Goal: Task Accomplishment & Management: Manage account settings

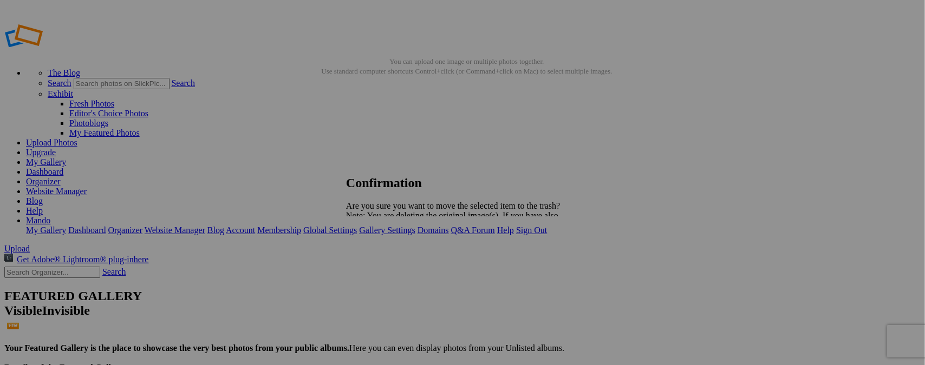
click at [382, 256] on span "Yes" at bounding box center [376, 253] width 12 height 9
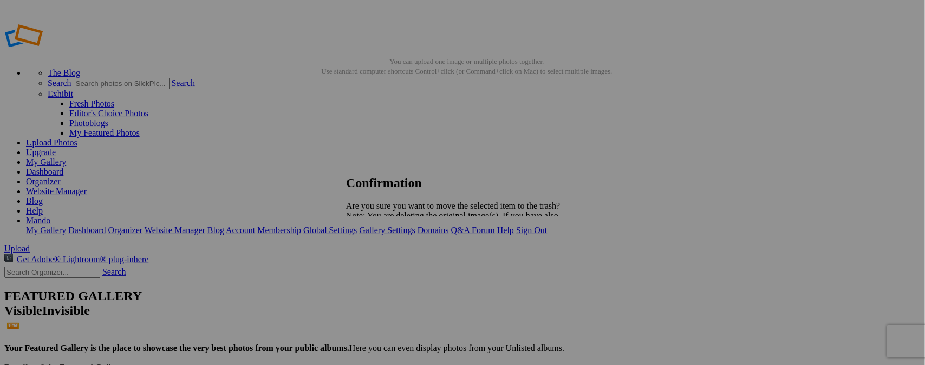
click at [382, 253] on span "Yes" at bounding box center [376, 253] width 12 height 9
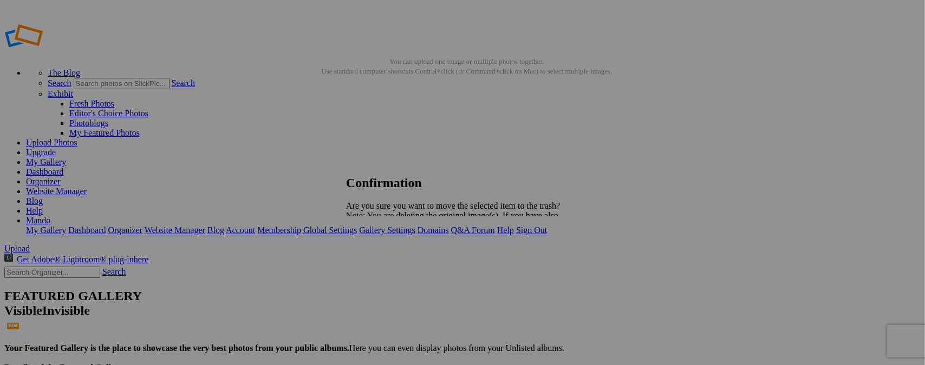
click at [382, 254] on span "Yes" at bounding box center [376, 253] width 12 height 9
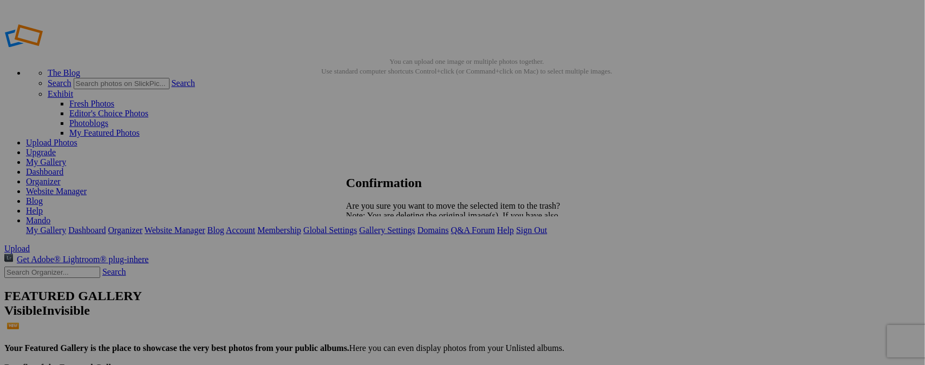
click at [382, 251] on span "Yes" at bounding box center [376, 253] width 12 height 9
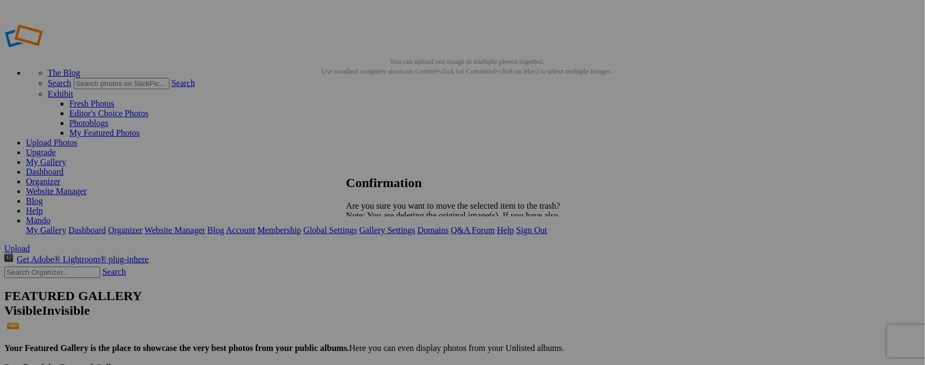
click at [382, 254] on link "Yes" at bounding box center [376, 253] width 12 height 9
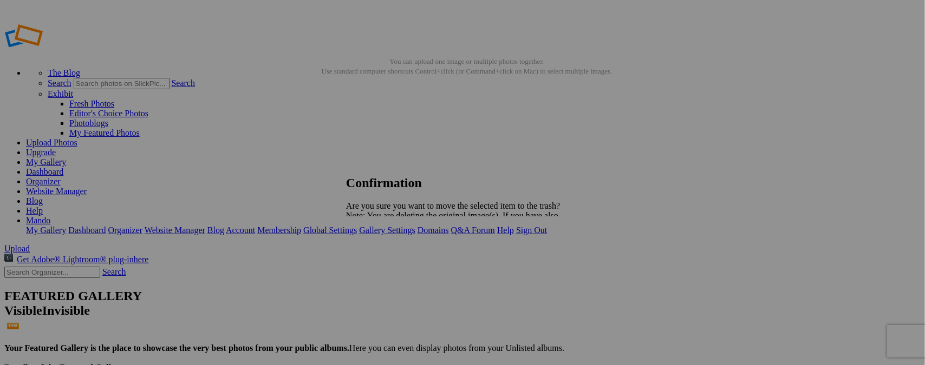
click at [382, 253] on span "Yes" at bounding box center [376, 253] width 12 height 9
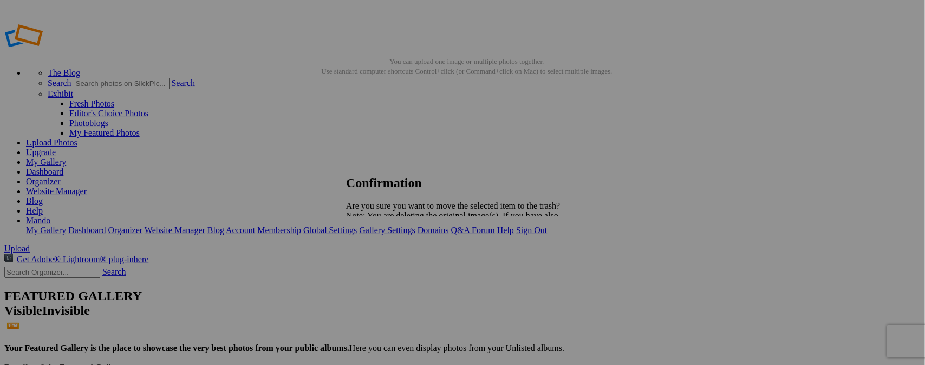
click at [382, 253] on span "Yes" at bounding box center [376, 253] width 12 height 9
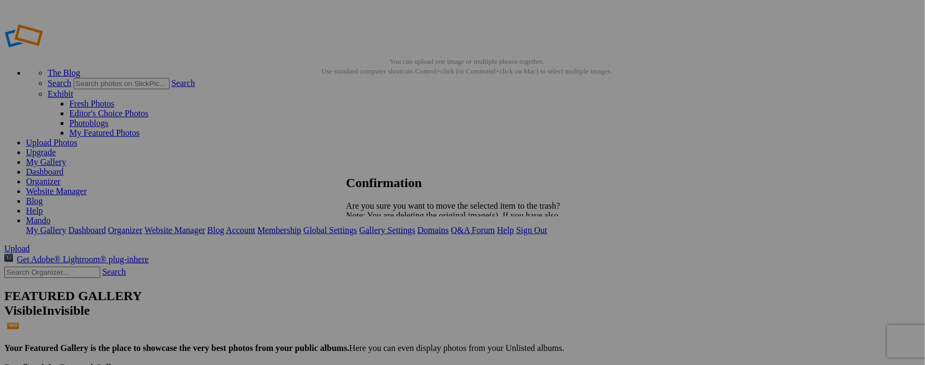
click at [382, 250] on link "Yes" at bounding box center [376, 253] width 12 height 9
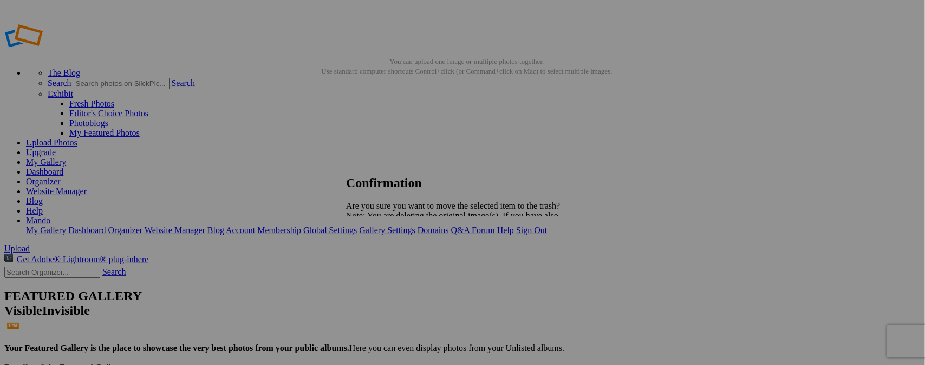
click at [382, 254] on span "Yes" at bounding box center [376, 253] width 12 height 9
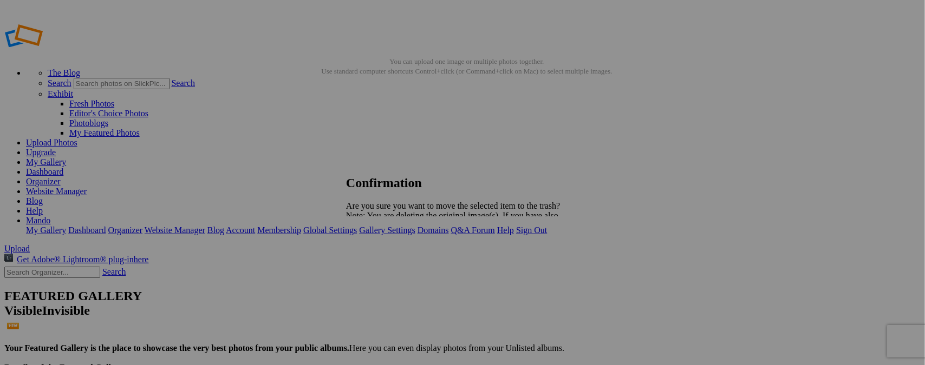
click at [382, 254] on span "Yes" at bounding box center [376, 253] width 12 height 9
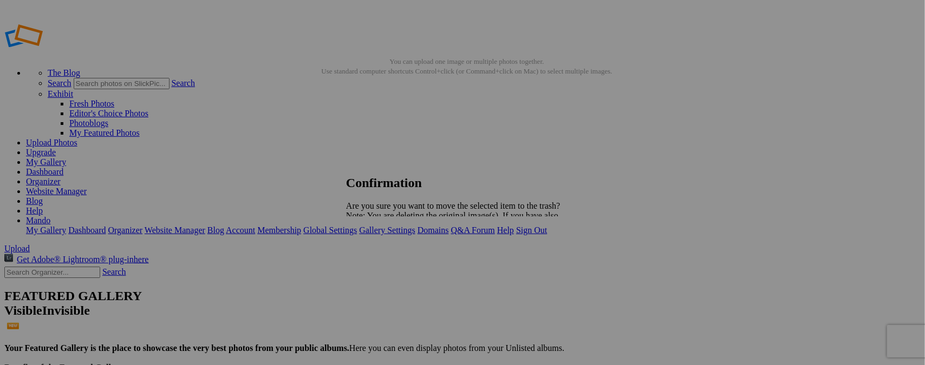
click at [382, 253] on span "Yes" at bounding box center [376, 253] width 12 height 9
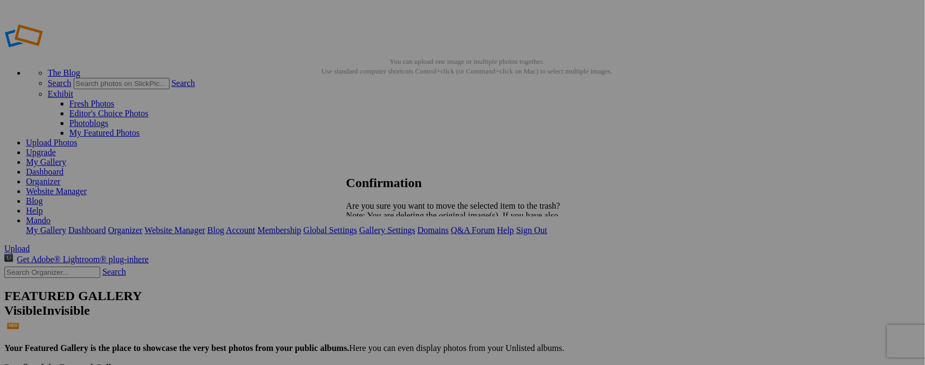
click at [382, 253] on span "Yes" at bounding box center [376, 253] width 12 height 9
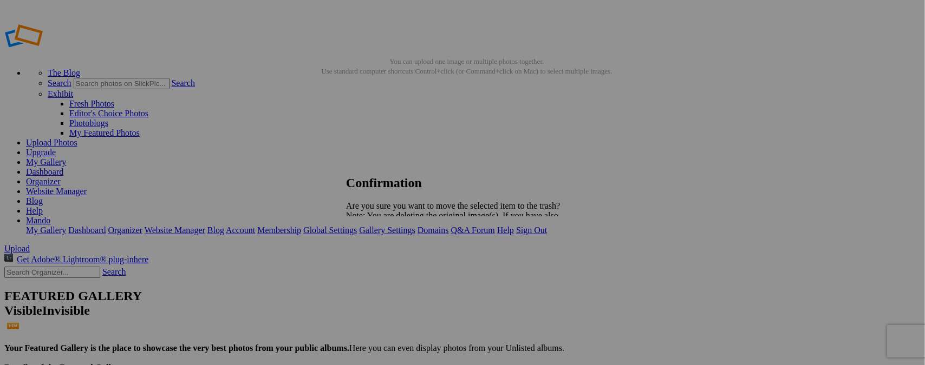
drag, startPoint x: 553, startPoint y: 253, endPoint x: 542, endPoint y: 230, distance: 25.7
click at [382, 252] on span "Yes" at bounding box center [376, 253] width 12 height 9
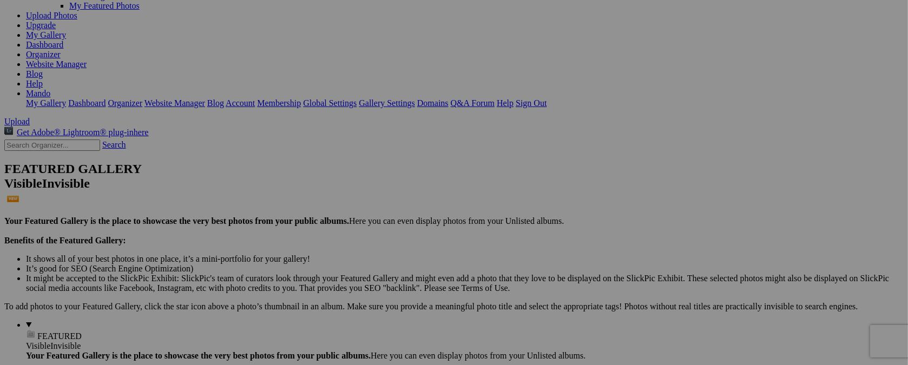
scroll to position [149, 0]
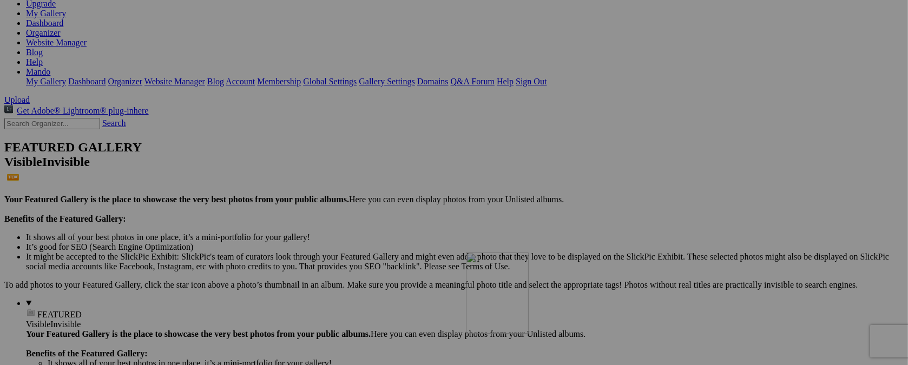
drag, startPoint x: 682, startPoint y: 57, endPoint x: 849, endPoint y: 269, distance: 269.8
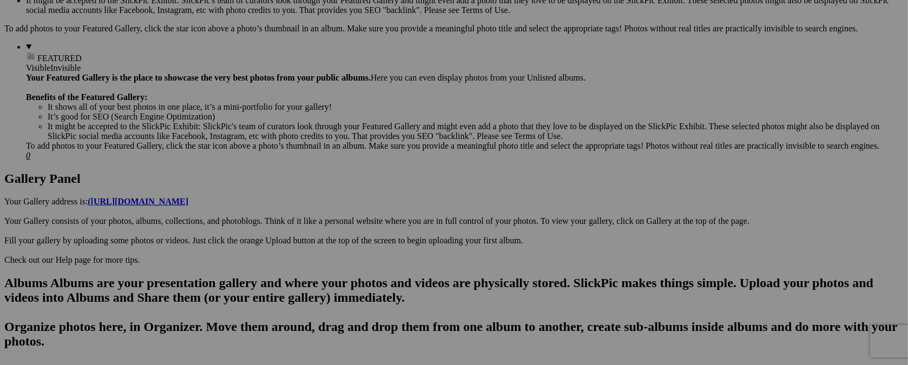
scroll to position [424, 0]
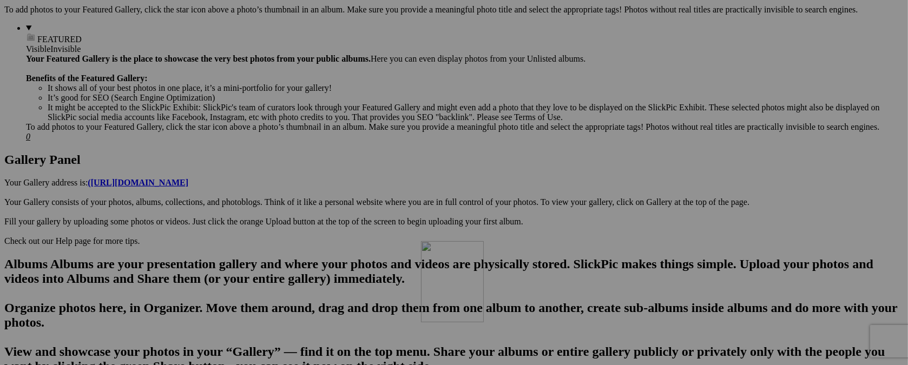
drag, startPoint x: 665, startPoint y: 51, endPoint x: 577, endPoint y: 336, distance: 297.5
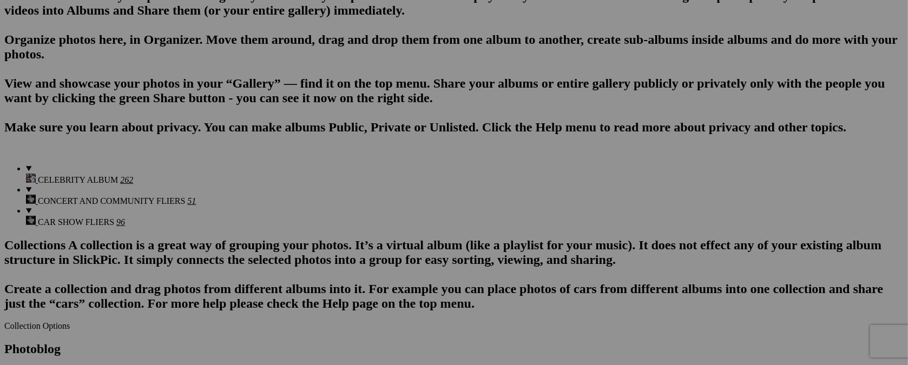
scroll to position [706, 0]
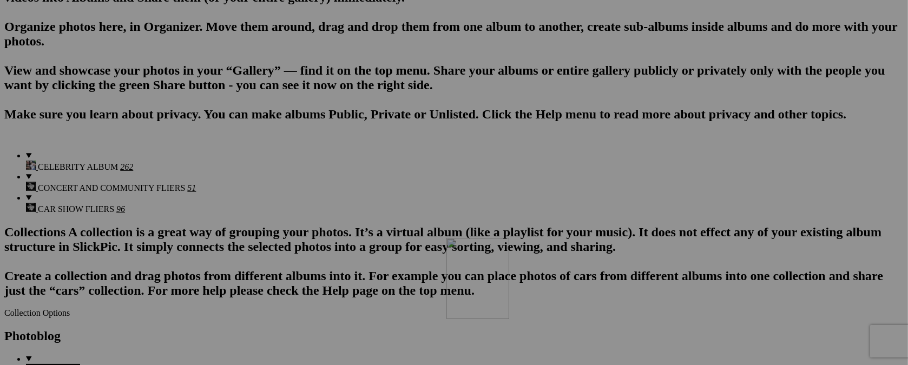
drag, startPoint x: 604, startPoint y: 54, endPoint x: 603, endPoint y: 332, distance: 278.3
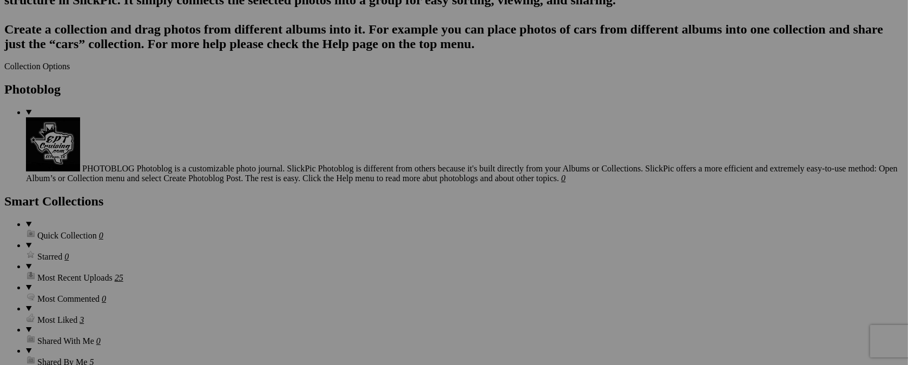
scroll to position [959, 0]
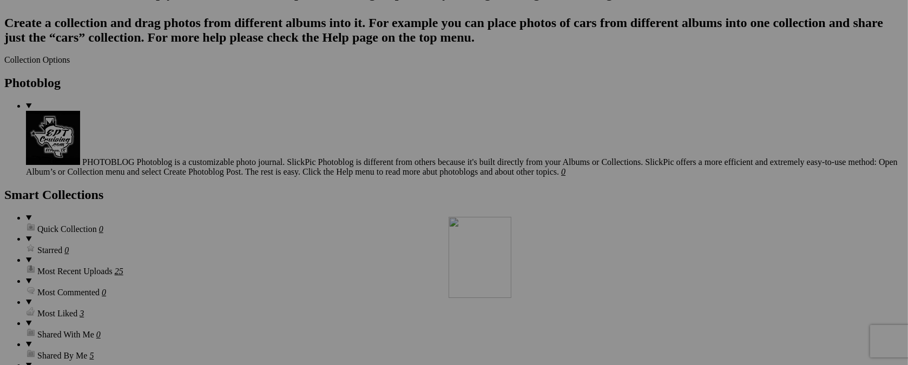
drag, startPoint x: 572, startPoint y: 60, endPoint x: 605, endPoint y: 311, distance: 252.8
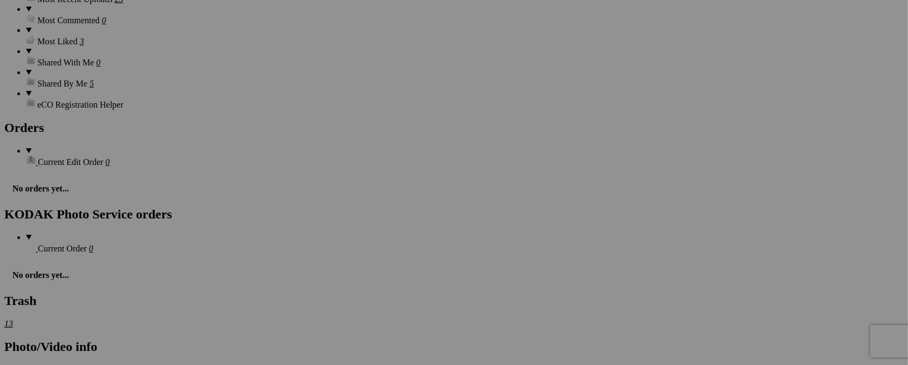
scroll to position [1247, 0]
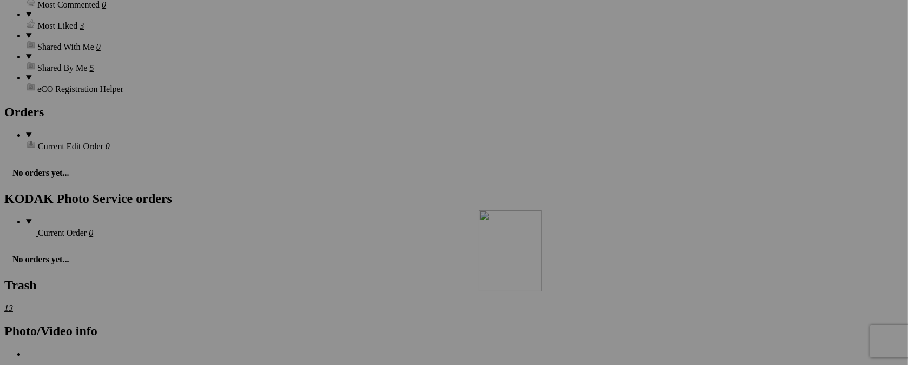
drag, startPoint x: 589, startPoint y: 51, endPoint x: 635, endPoint y: 305, distance: 257.5
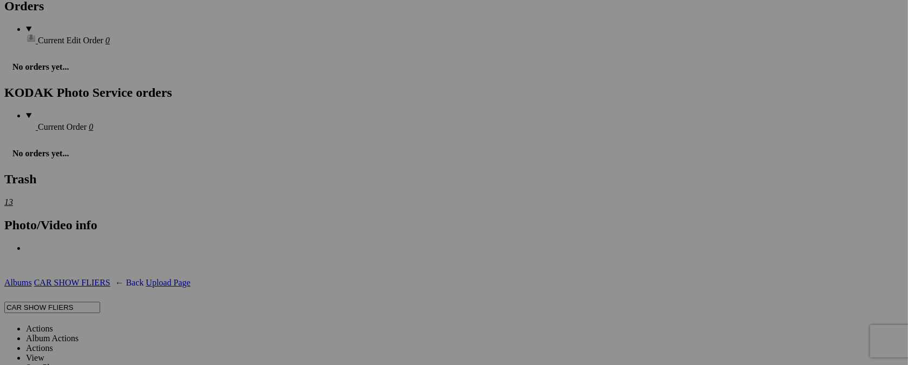
scroll to position [1369, 0]
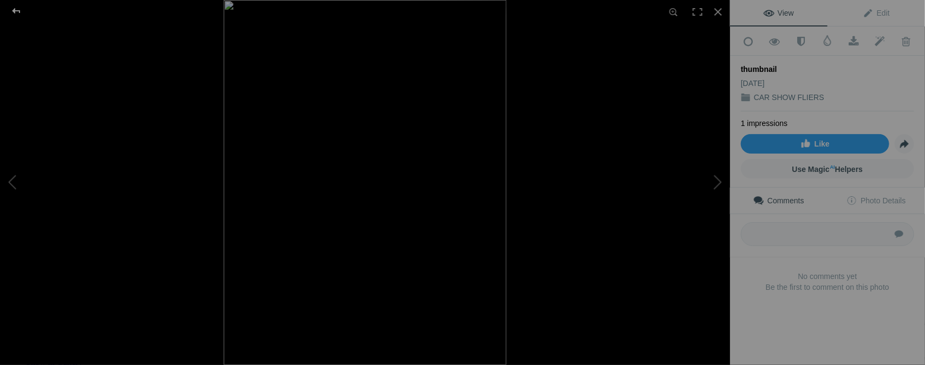
click at [19, 12] on div at bounding box center [16, 11] width 39 height 22
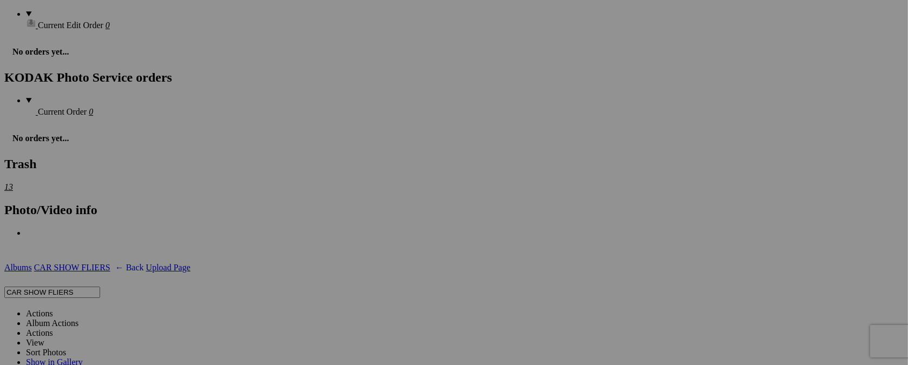
type input "t"
type input "4TH SATURDAYS / CRUISE IN"
drag, startPoint x: 578, startPoint y: 179, endPoint x: 388, endPoint y: 183, distance: 190.6
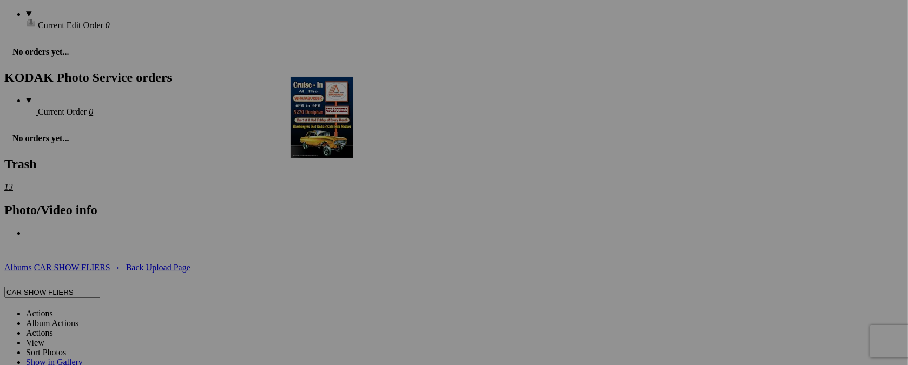
drag, startPoint x: 782, startPoint y: 190, endPoint x: 614, endPoint y: 197, distance: 168.0
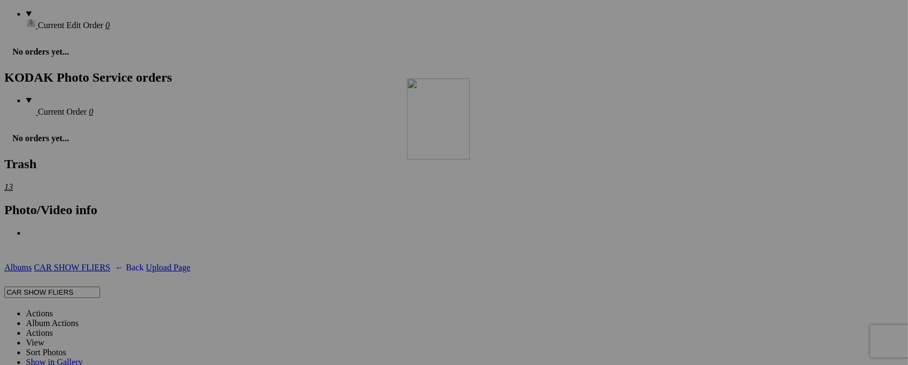
drag, startPoint x: 299, startPoint y: 317, endPoint x: 570, endPoint y: 212, distance: 290.2
drag, startPoint x: 290, startPoint y: 306, endPoint x: 703, endPoint y: 145, distance: 443.5
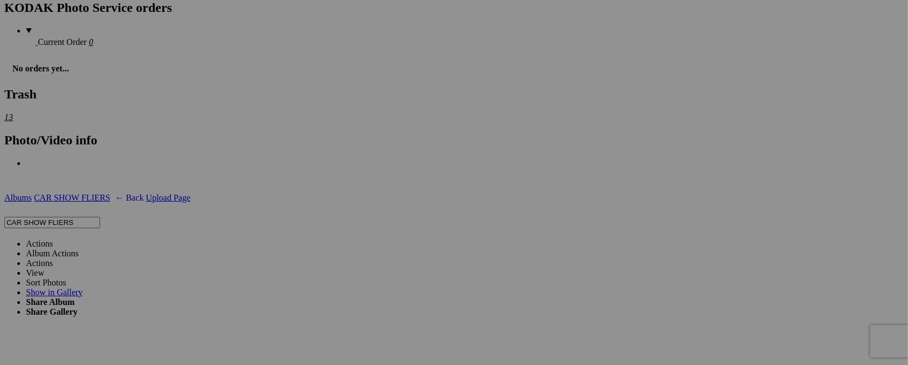
scroll to position [1477, 0]
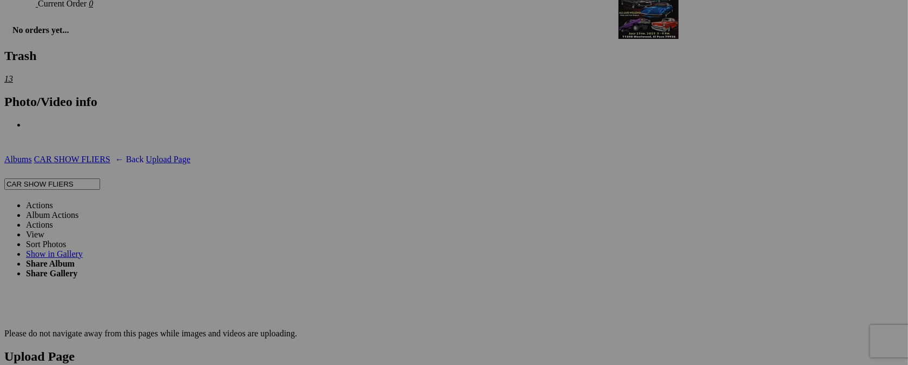
drag, startPoint x: 579, startPoint y: 215, endPoint x: 775, endPoint y: 51, distance: 255.6
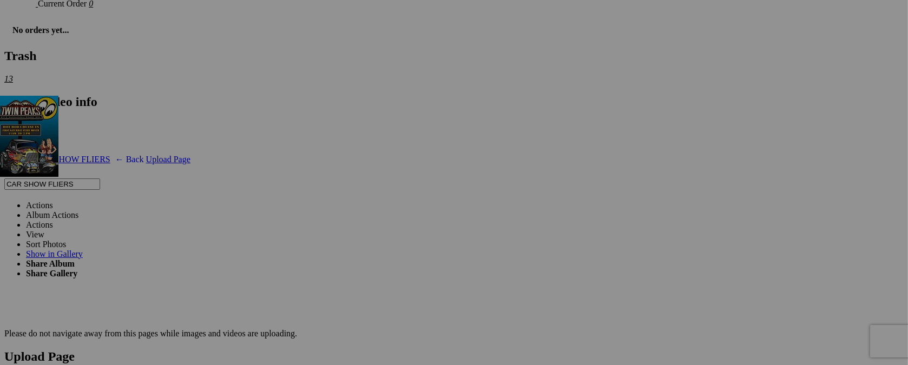
drag, startPoint x: 689, startPoint y: 205, endPoint x: 152, endPoint y: 189, distance: 537.3
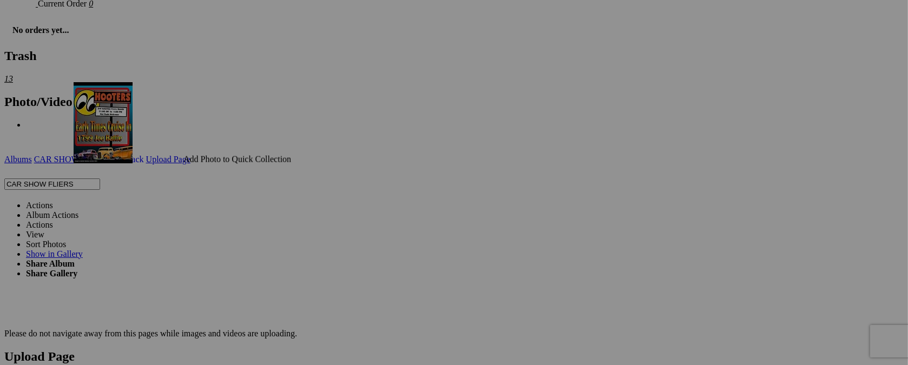
drag, startPoint x: 794, startPoint y: 206, endPoint x: 230, endPoint y: 176, distance: 565.5
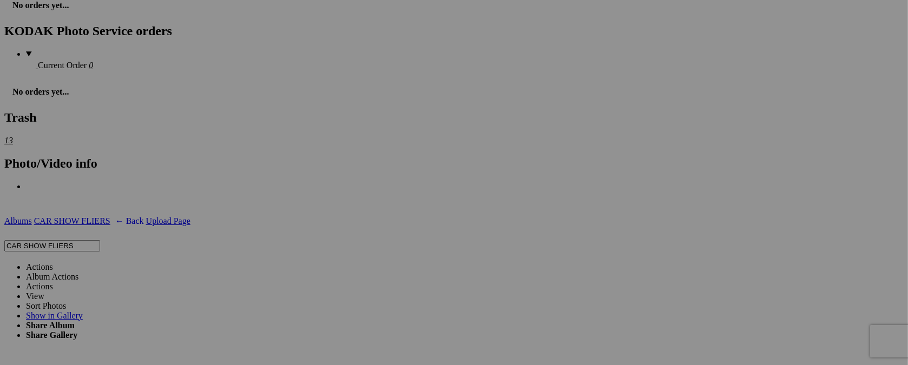
scroll to position [1369, 0]
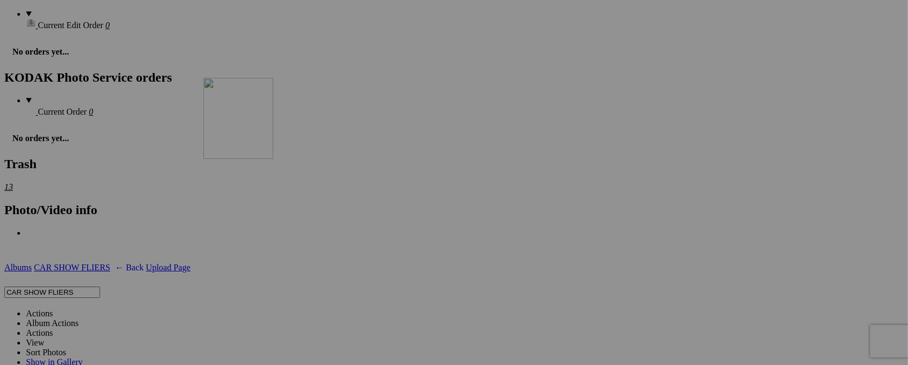
drag, startPoint x: 497, startPoint y: 318, endPoint x: 356, endPoint y: 169, distance: 205.3
drag, startPoint x: 588, startPoint y: 326, endPoint x: 466, endPoint y: 181, distance: 189.8
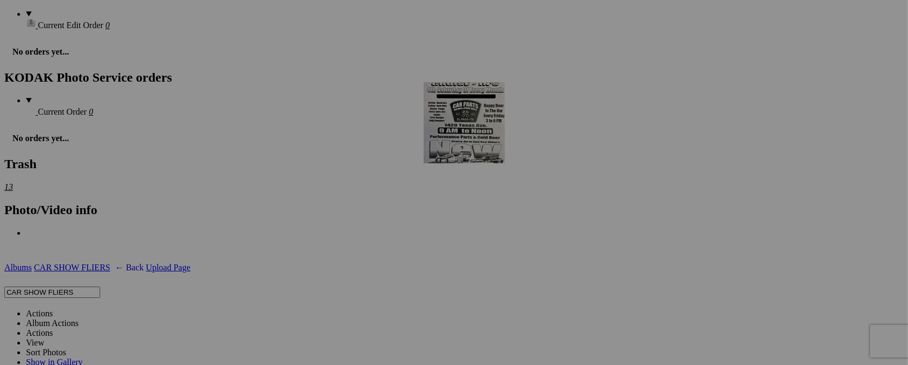
drag, startPoint x: 594, startPoint y: 328, endPoint x: 580, endPoint y: 176, distance: 152.3
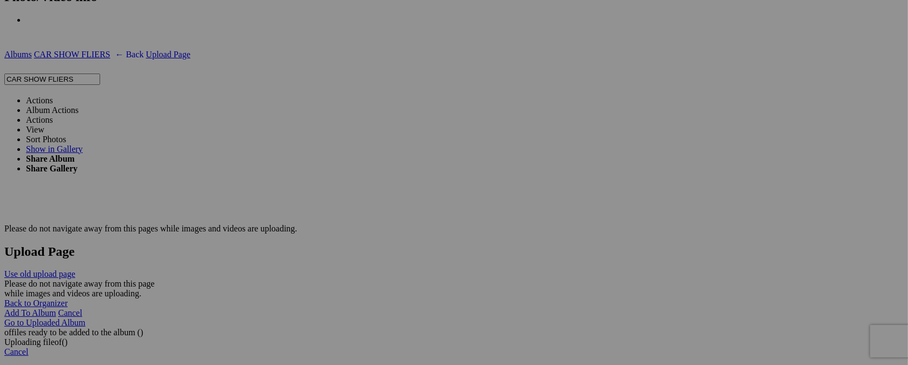
scroll to position [1585, 0]
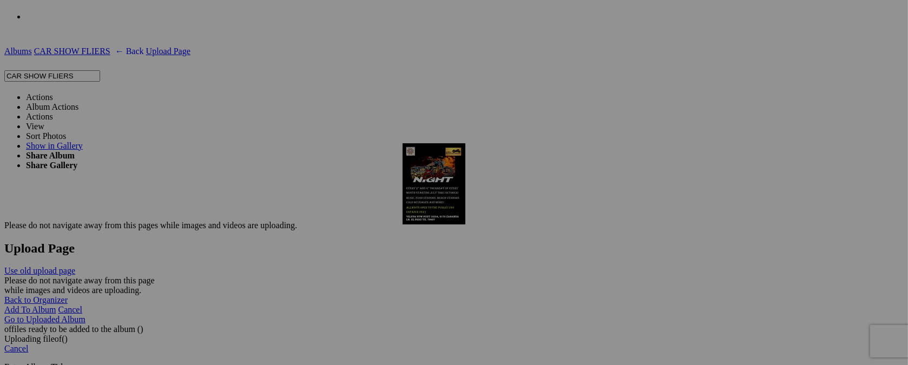
drag, startPoint x: 681, startPoint y: 94, endPoint x: 559, endPoint y: 237, distance: 188.2
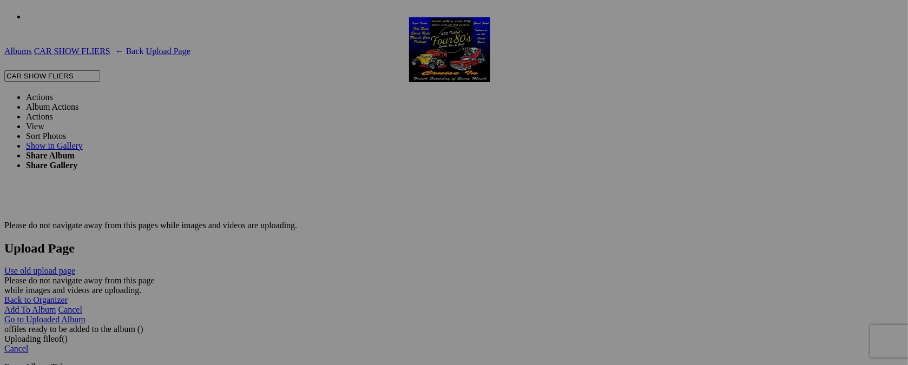
drag, startPoint x: 797, startPoint y: 91, endPoint x: 565, endPoint y: 112, distance: 232.6
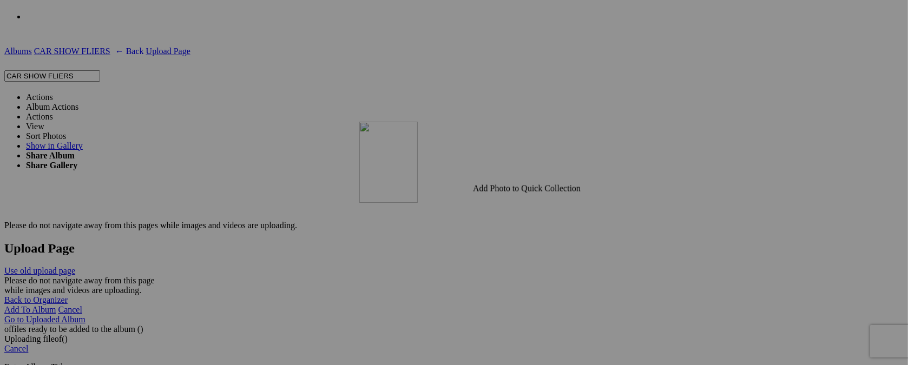
drag, startPoint x: 788, startPoint y: 106, endPoint x: 515, endPoint y: 215, distance: 294.2
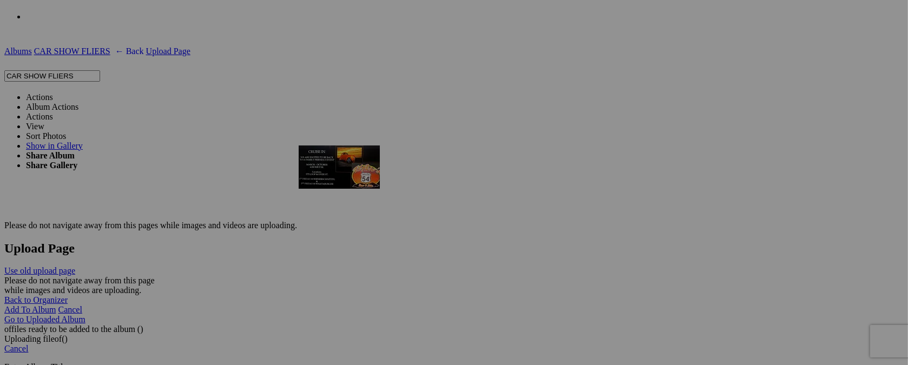
drag, startPoint x: 684, startPoint y: 251, endPoint x: 862, endPoint y: 173, distance: 193.9
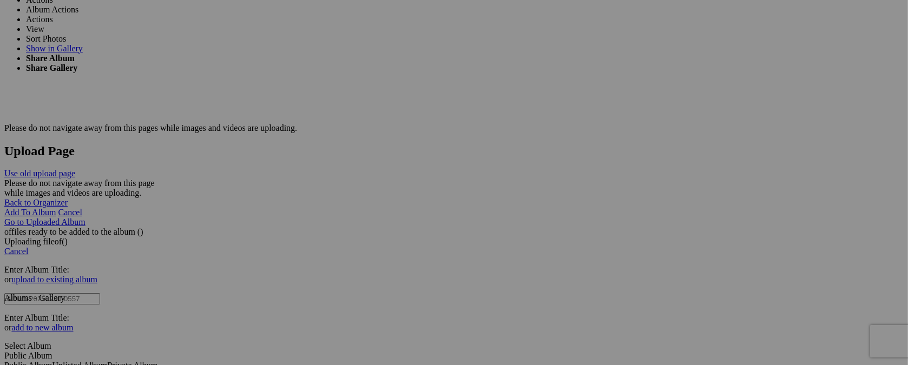
scroll to position [1694, 0]
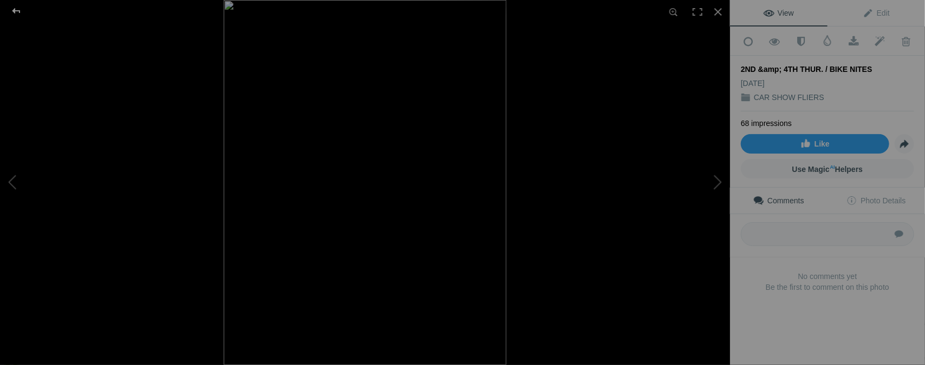
click at [15, 8] on div at bounding box center [16, 11] width 39 height 22
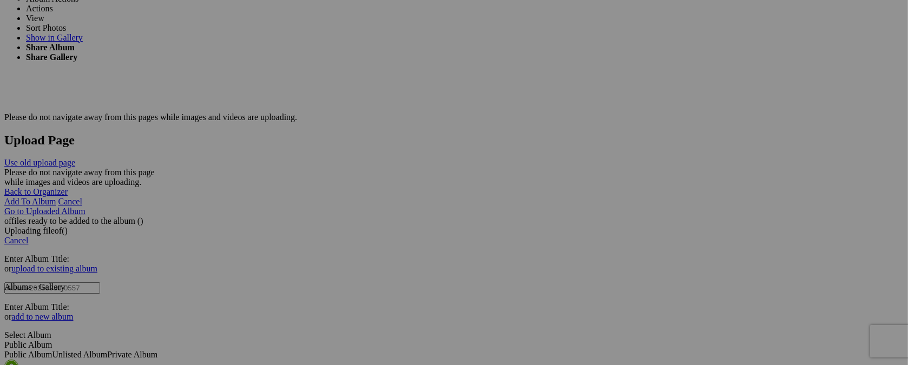
drag, startPoint x: 695, startPoint y: 122, endPoint x: 571, endPoint y: 103, distance: 124.8
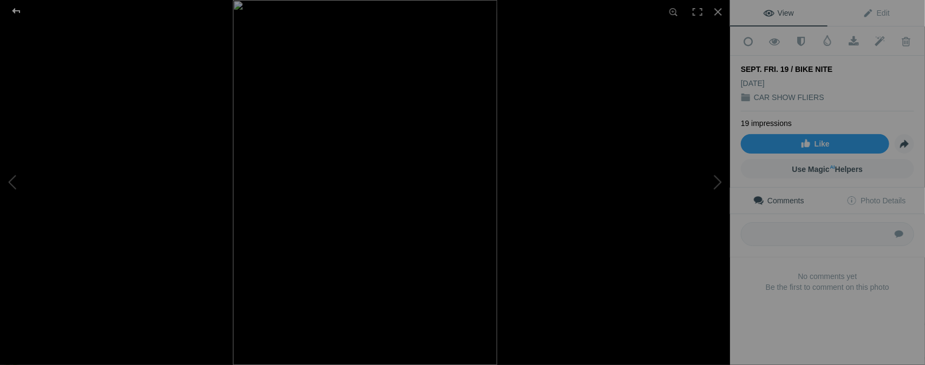
click at [15, 12] on div at bounding box center [16, 11] width 39 height 22
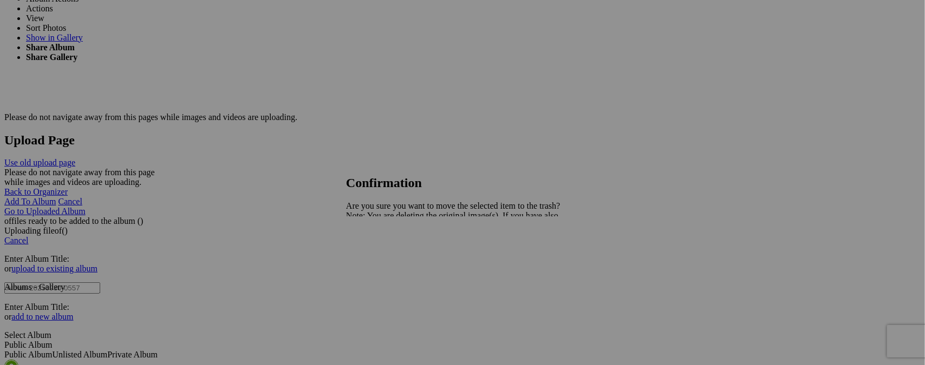
click at [382, 254] on link "Yes" at bounding box center [376, 253] width 12 height 9
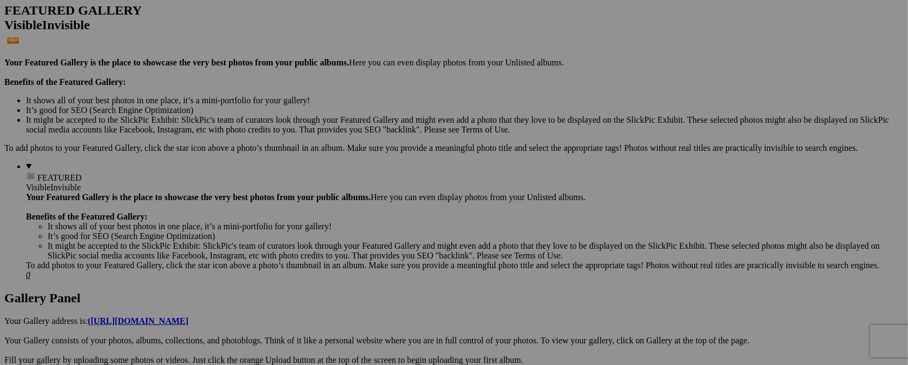
scroll to position [0, 0]
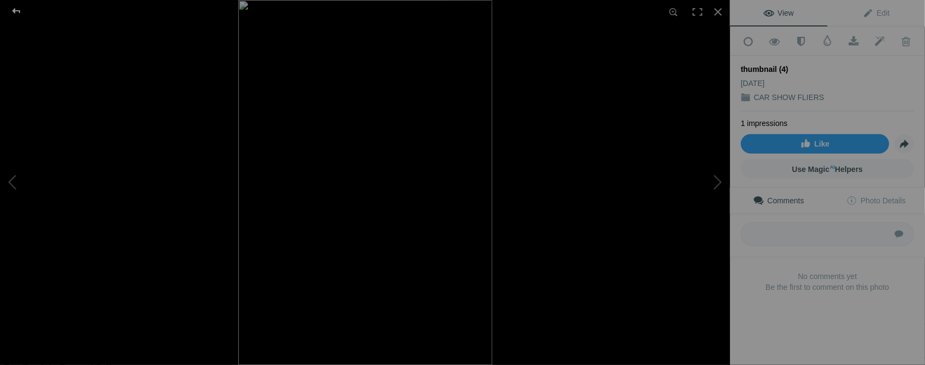
click at [17, 8] on div at bounding box center [16, 11] width 39 height 22
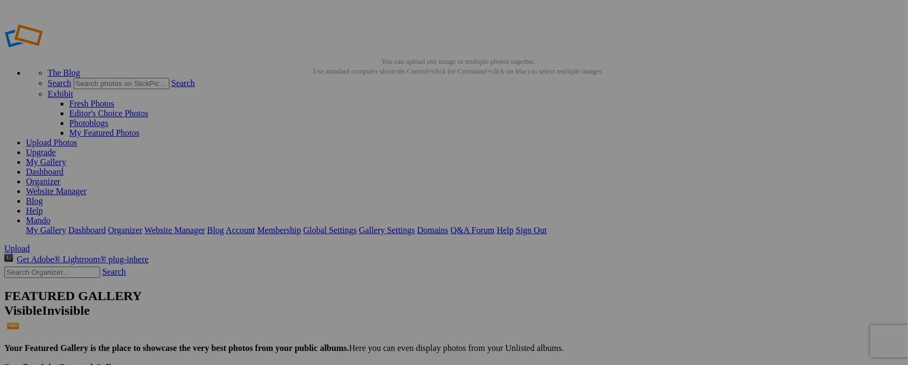
type input "t"
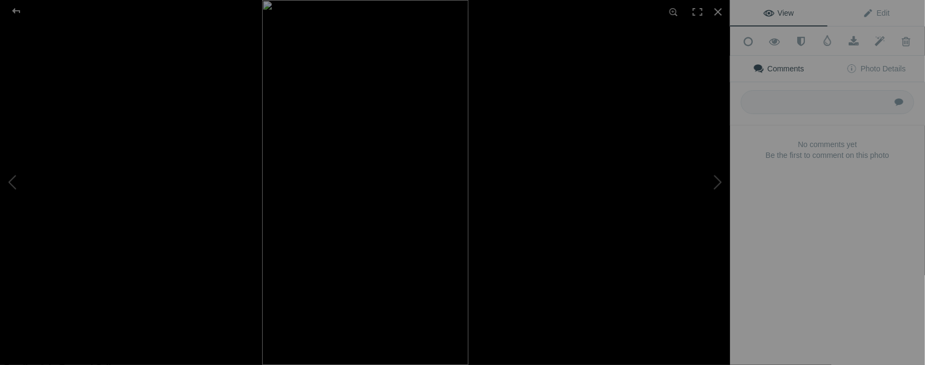
type input "NOV. 7 - 8 / ROSWELL, NM."
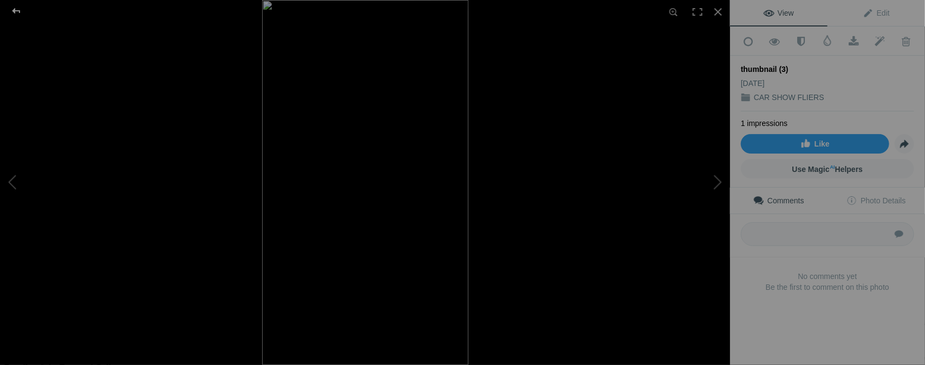
click at [15, 14] on div at bounding box center [16, 11] width 39 height 22
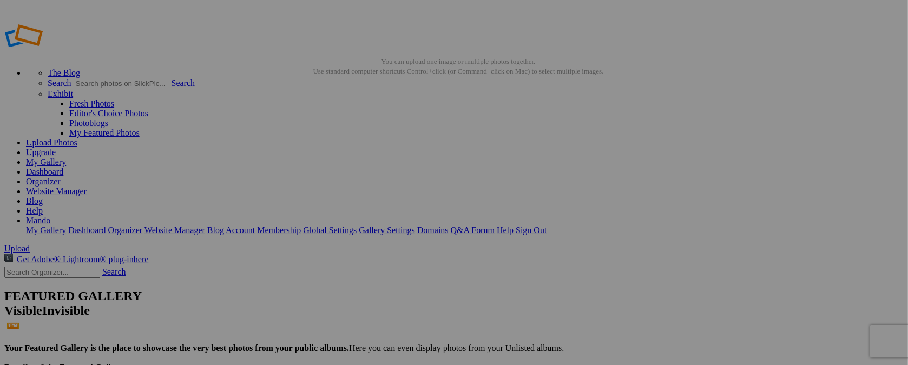
type input "t"
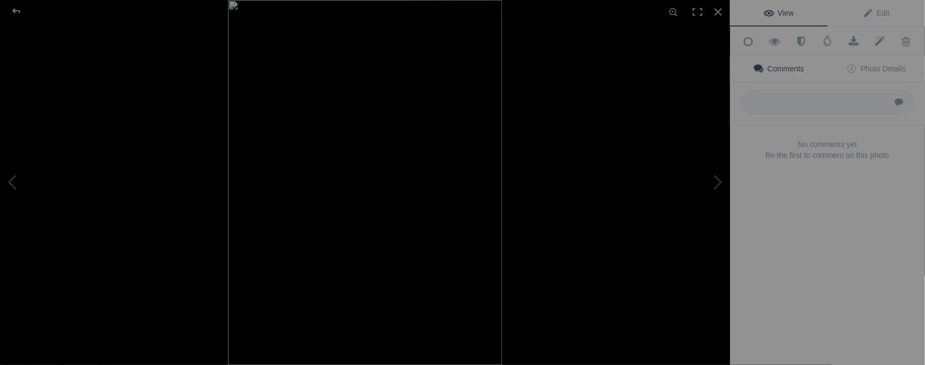
type input "SAT. OCT. 11 / BIKE RUN"
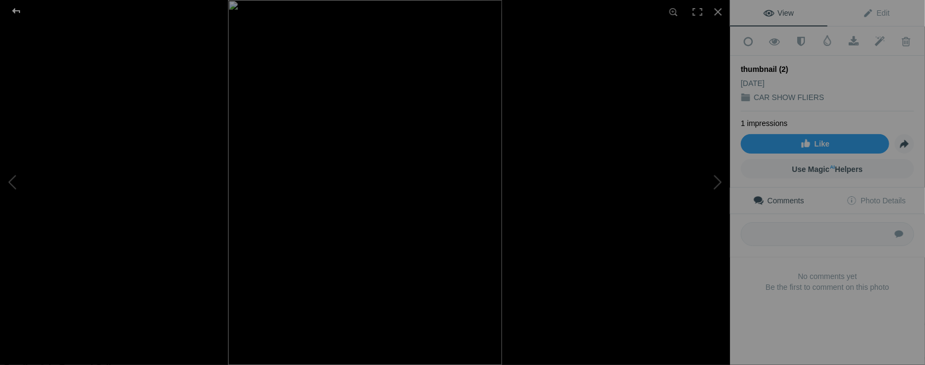
click at [19, 12] on div at bounding box center [16, 11] width 39 height 22
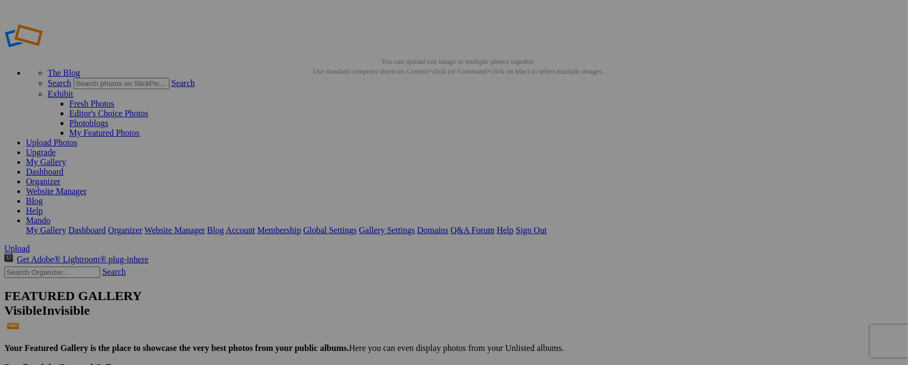
type input "t"
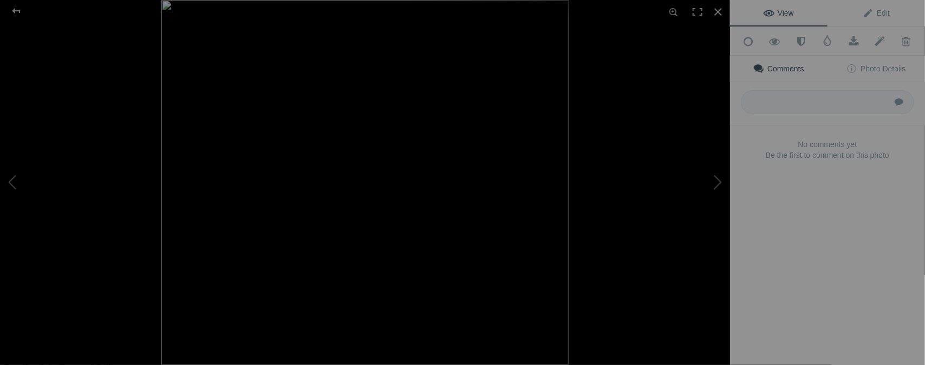
type input "SAT. OCT. 18 / BENEFIT RUN"
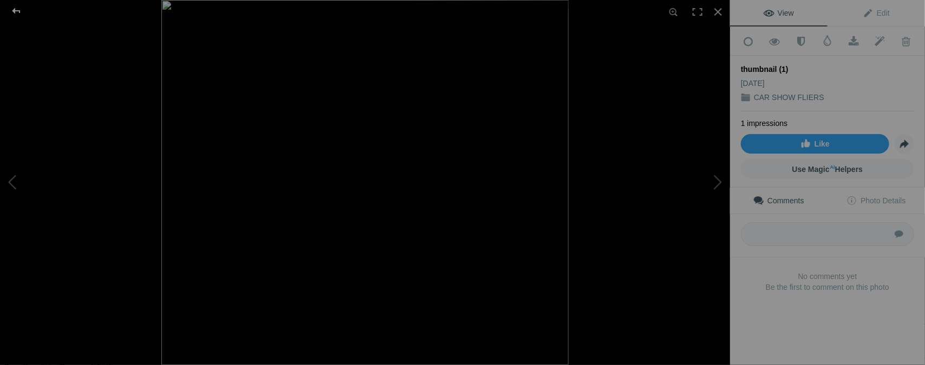
click at [18, 14] on div at bounding box center [16, 11] width 39 height 22
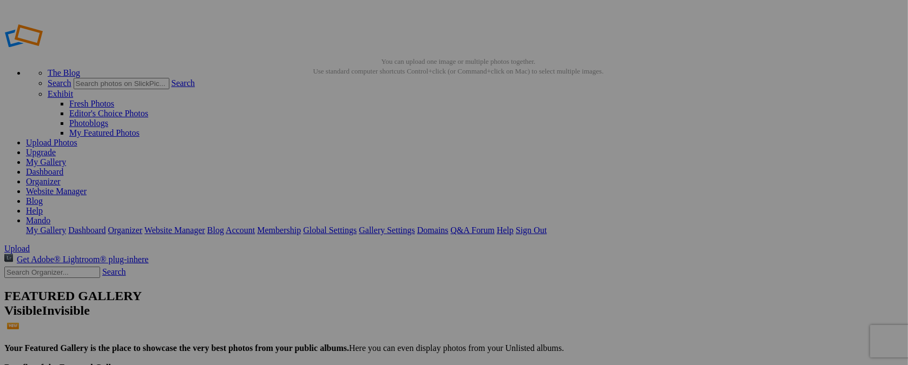
type input "t"
type input "SAT. OCT. 18 / LAS CRUCES, NM."
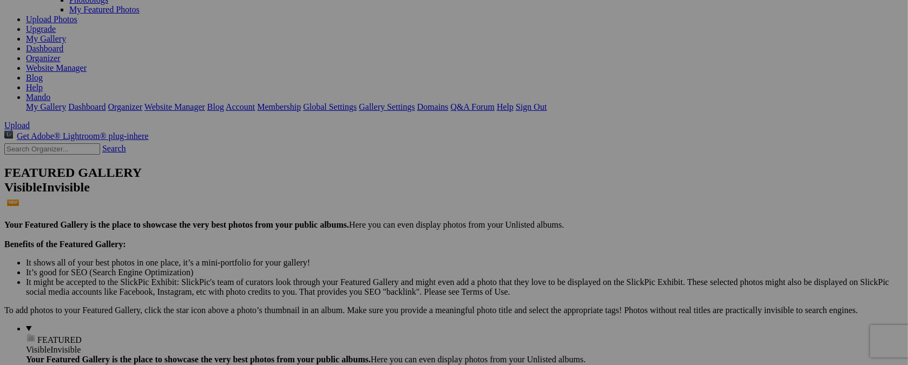
scroll to position [126, 0]
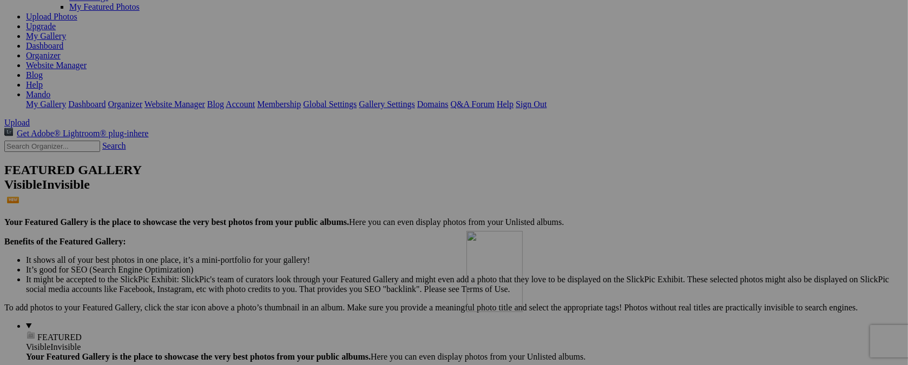
drag, startPoint x: 585, startPoint y: 64, endPoint x: 623, endPoint y: 325, distance: 263.1
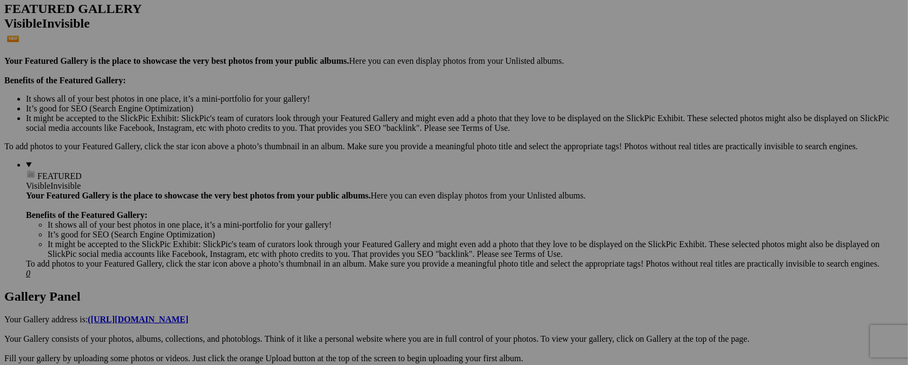
scroll to position [371, 0]
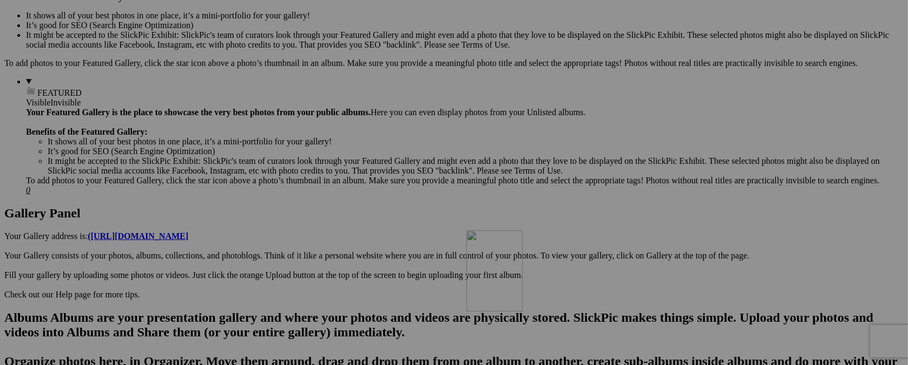
drag, startPoint x: 594, startPoint y: 81, endPoint x: 717, endPoint y: 313, distance: 263.5
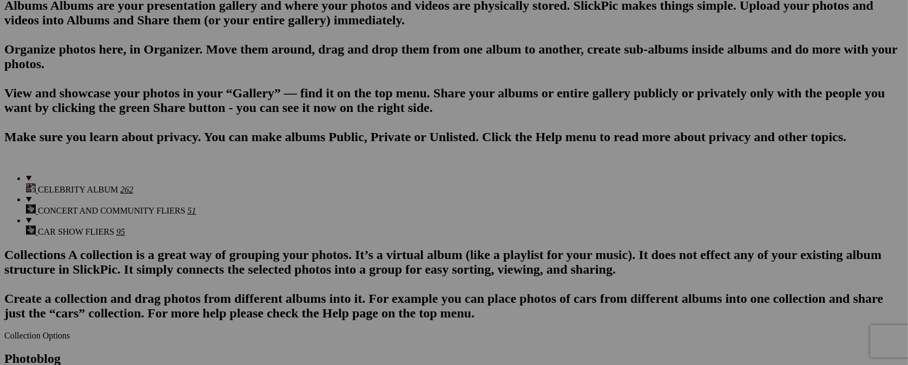
scroll to position [692, 0]
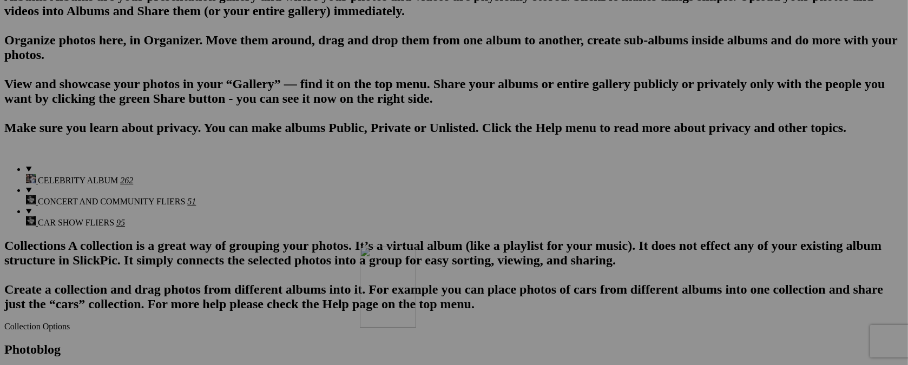
drag, startPoint x: 590, startPoint y: 59, endPoint x: 516, endPoint y: 341, distance: 291.7
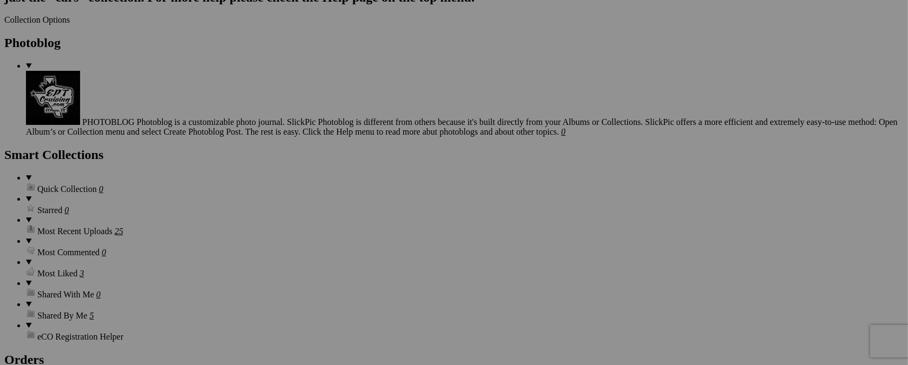
scroll to position [971, 0]
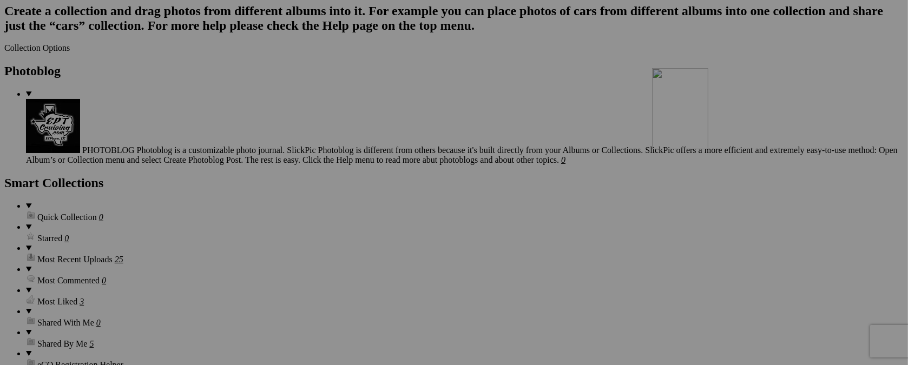
drag, startPoint x: 581, startPoint y: 62, endPoint x: 808, endPoint y: 162, distance: 248.5
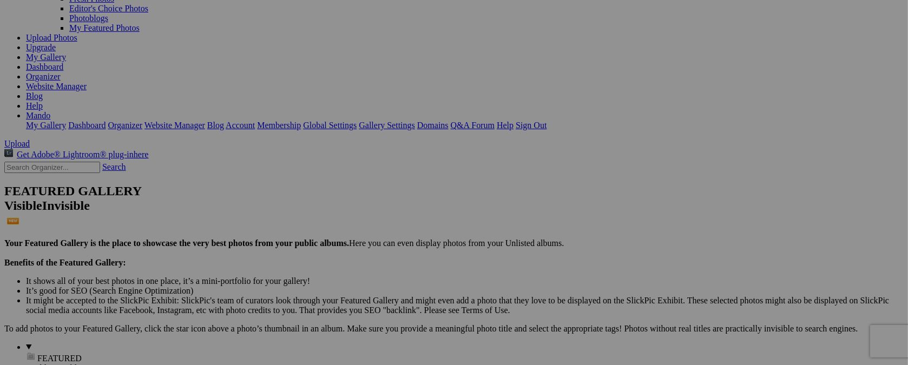
scroll to position [143, 0]
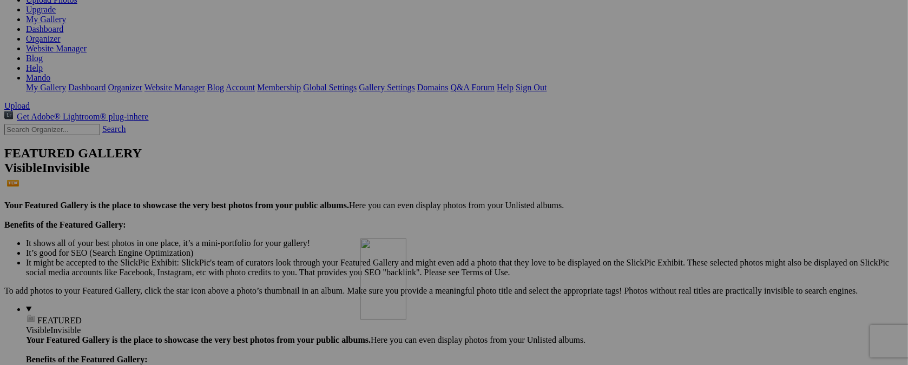
drag, startPoint x: 490, startPoint y: 64, endPoint x: 517, endPoint y: 332, distance: 269.3
drag, startPoint x: 397, startPoint y: 55, endPoint x: 420, endPoint y: 324, distance: 269.5
drag, startPoint x: 316, startPoint y: 61, endPoint x: 338, endPoint y: 313, distance: 253.3
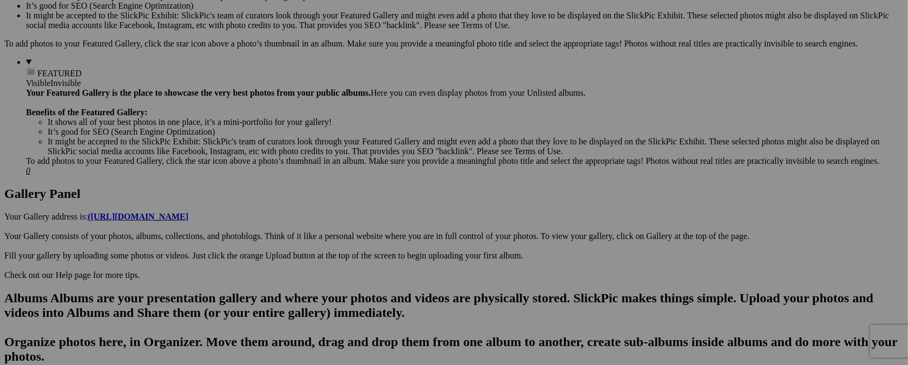
scroll to position [421, 0]
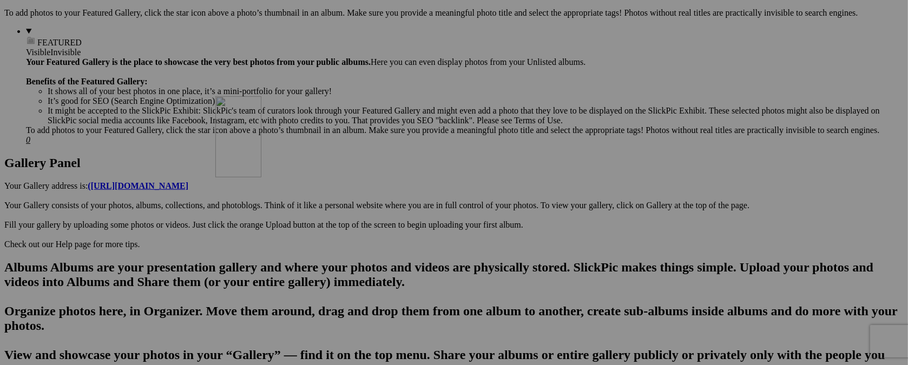
drag, startPoint x: 493, startPoint y: 57, endPoint x: 371, endPoint y: 190, distance: 180.5
drag, startPoint x: 396, startPoint y: 55, endPoint x: 372, endPoint y: 319, distance: 265.3
drag, startPoint x: 300, startPoint y: 53, endPoint x: 795, endPoint y: 230, distance: 525.1
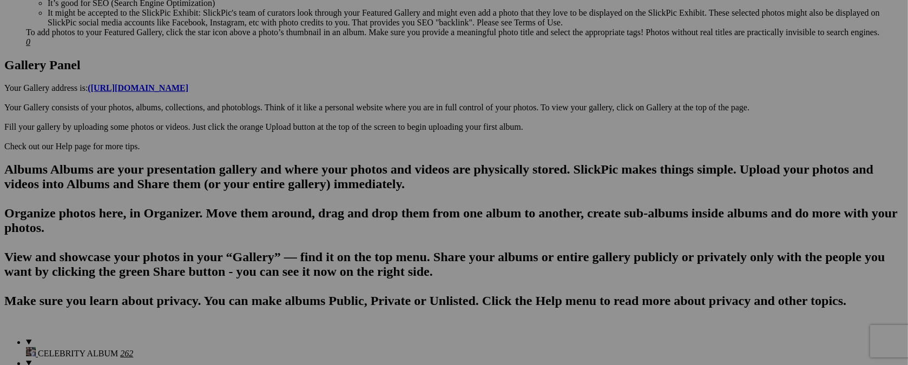
scroll to position [529, 0]
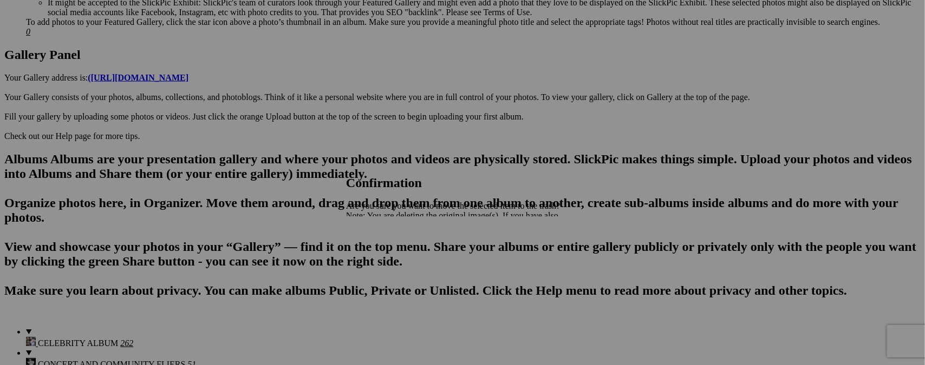
click at [382, 254] on span "Yes" at bounding box center [376, 253] width 12 height 9
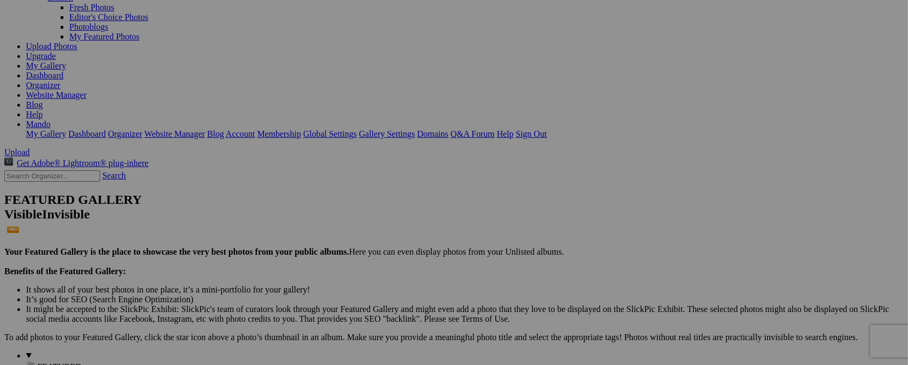
scroll to position [0, 0]
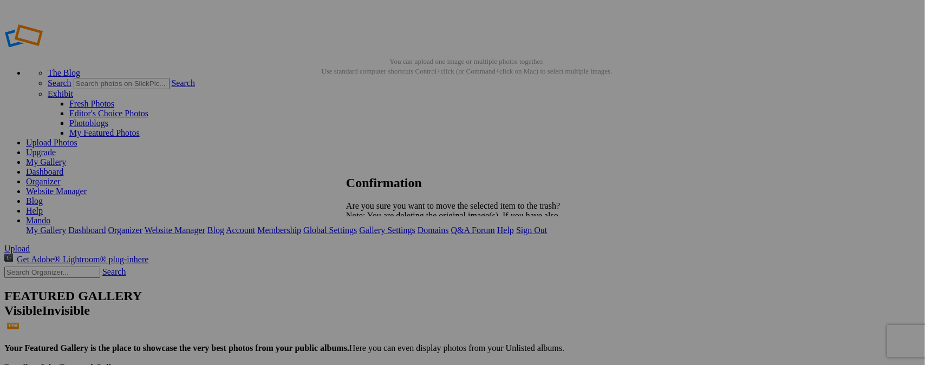
click at [382, 254] on span "Yes" at bounding box center [376, 253] width 12 height 9
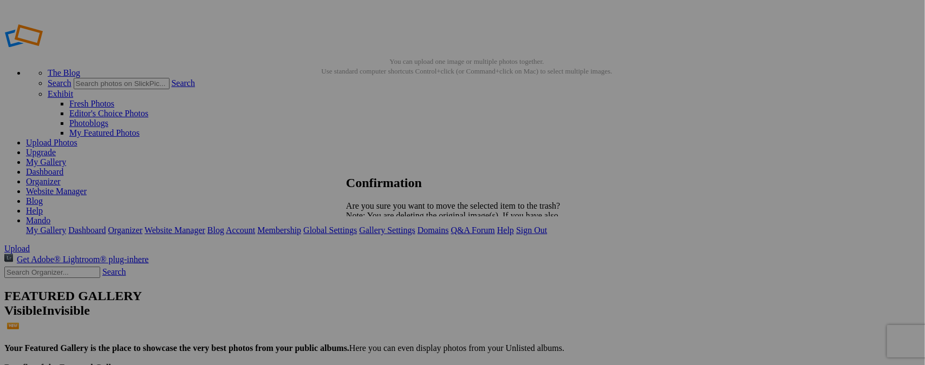
click at [382, 253] on span "Yes" at bounding box center [376, 253] width 12 height 9
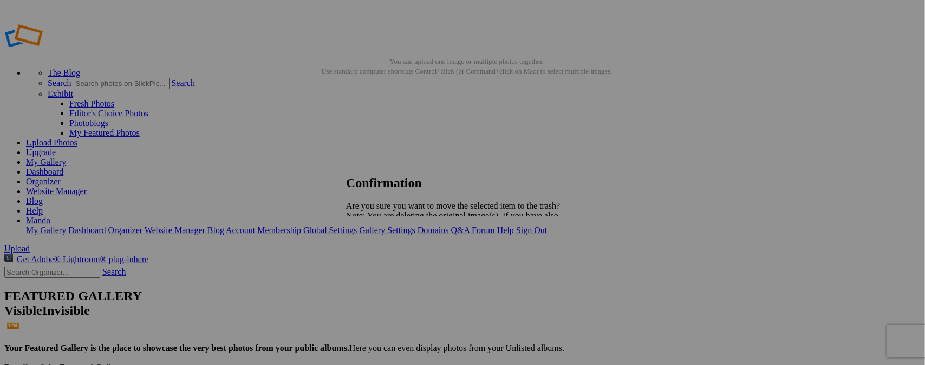
drag, startPoint x: 553, startPoint y: 252, endPoint x: 540, endPoint y: 244, distance: 15.8
click at [382, 252] on span "Yes" at bounding box center [376, 253] width 12 height 9
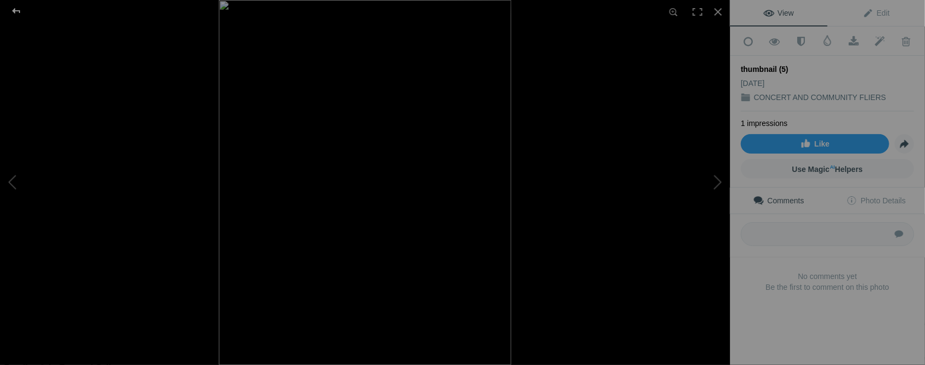
click at [15, 12] on div at bounding box center [16, 11] width 39 height 22
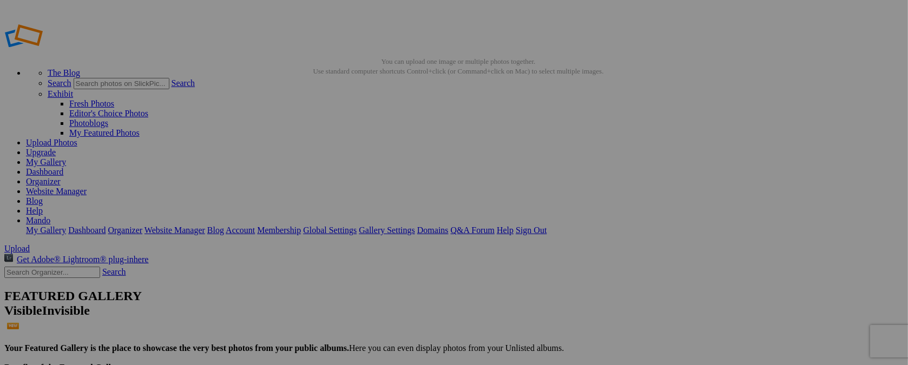
type input "t"
type input "[DATE] / PARADE"
drag, startPoint x: 295, startPoint y: 145, endPoint x: 468, endPoint y: 140, distance: 173.9
